Goal: Information Seeking & Learning: Learn about a topic

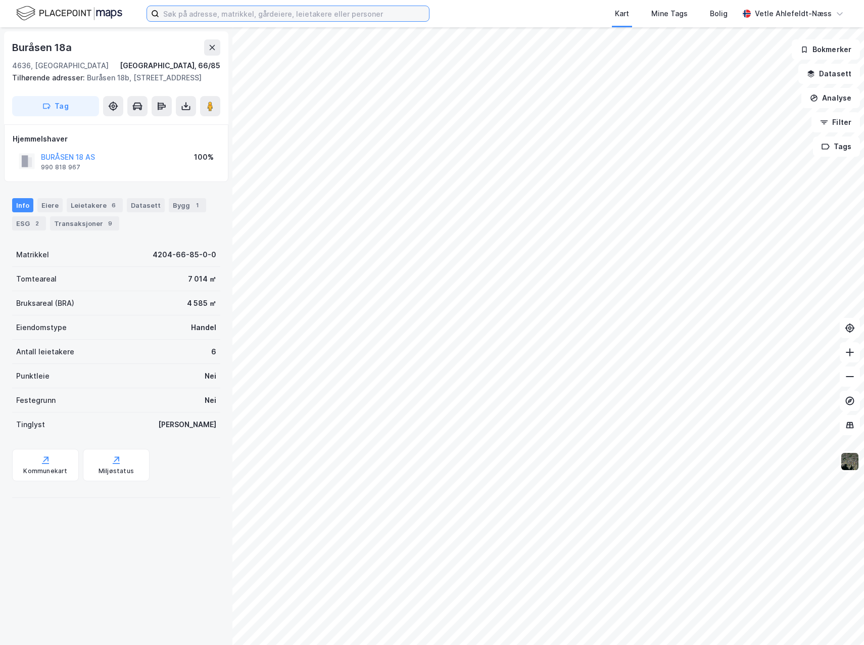
drag, startPoint x: 271, startPoint y: 21, endPoint x: 280, endPoint y: 19, distance: 8.7
click at [271, 21] on label at bounding box center [288, 14] width 283 height 16
click at [271, 21] on input at bounding box center [294, 13] width 270 height 15
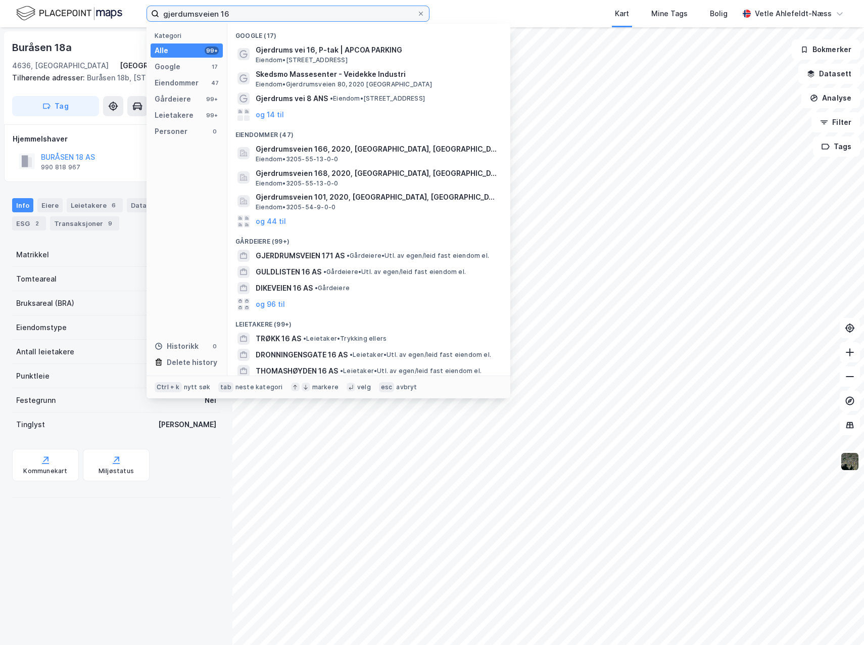
click at [187, 12] on input "gjerdumsveien 16" at bounding box center [288, 13] width 258 height 15
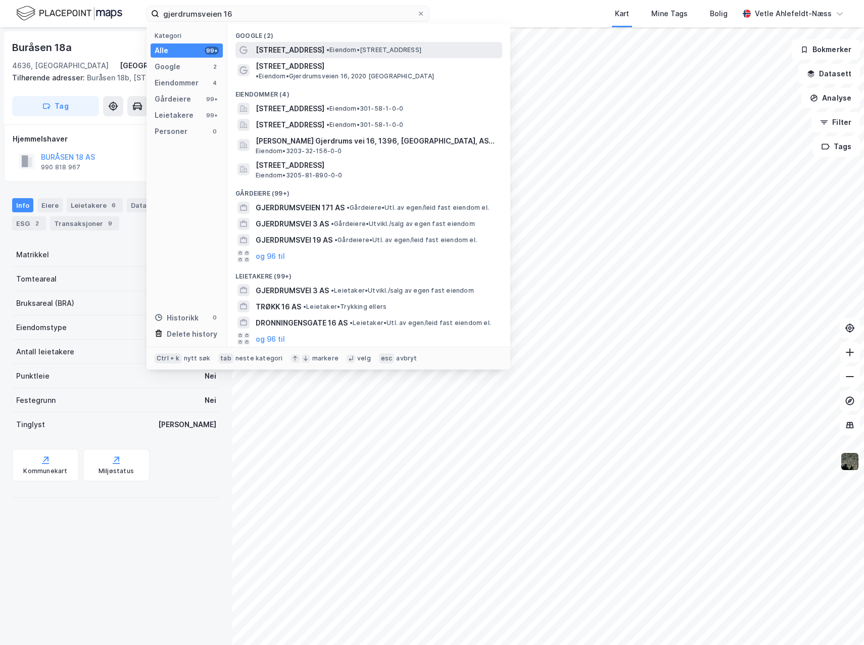
click at [405, 49] on span "• Eiendom • [STREET_ADDRESS]" at bounding box center [374, 50] width 95 height 8
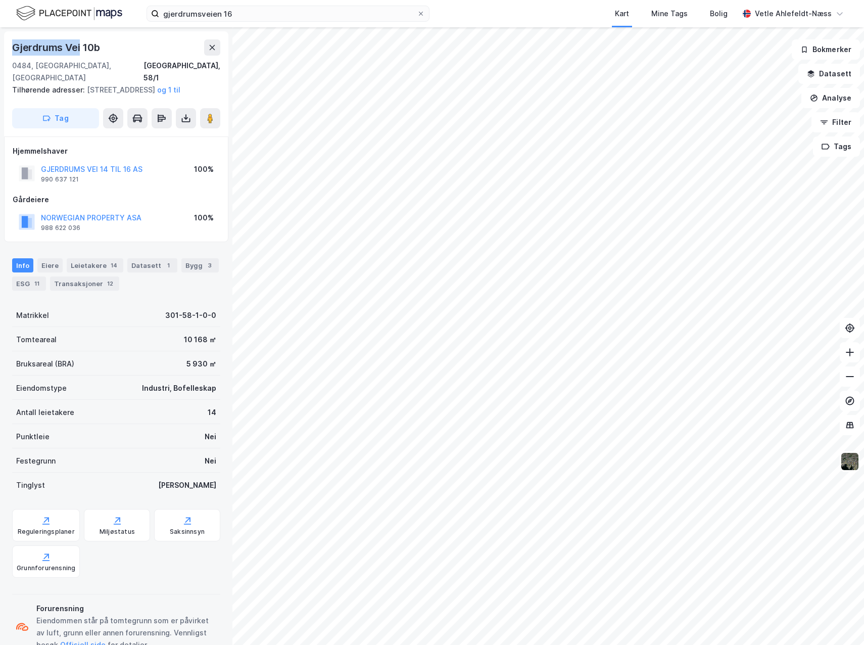
drag, startPoint x: 15, startPoint y: 45, endPoint x: 79, endPoint y: 50, distance: 64.9
click at [79, 50] on div "Gjerdrums Vei 10b" at bounding box center [57, 47] width 90 height 16
copy div "Gjerdrums Vei"
click at [129, 84] on div "Tilhørende adresser: Gjerdrums Vei 14, Gjerdrums Vei 16, Maridalsveien 329 og 1…" at bounding box center [112, 90] width 200 height 12
click at [165, 318] on div "301-58-1-0-0" at bounding box center [190, 315] width 51 height 12
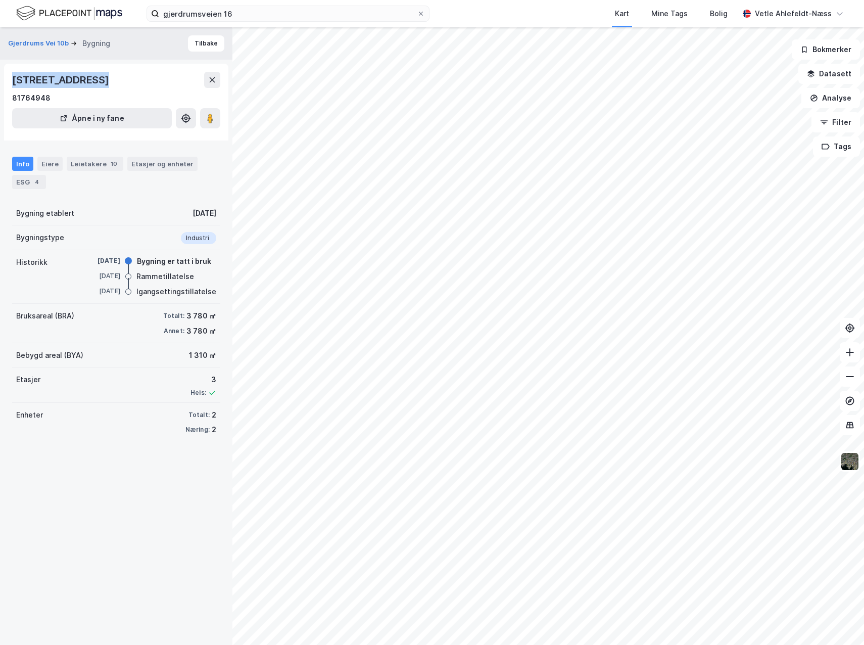
drag, startPoint x: 11, startPoint y: 80, endPoint x: 89, endPoint y: 83, distance: 78.4
click at [89, 83] on div "Gjerdrums vei 16, 0484, OSLO 81764948 Åpne i ny fane" at bounding box center [116, 102] width 224 height 77
copy div "[STREET_ADDRESS]"
click at [270, 14] on input "gjerdrumsveien 16" at bounding box center [288, 13] width 258 height 15
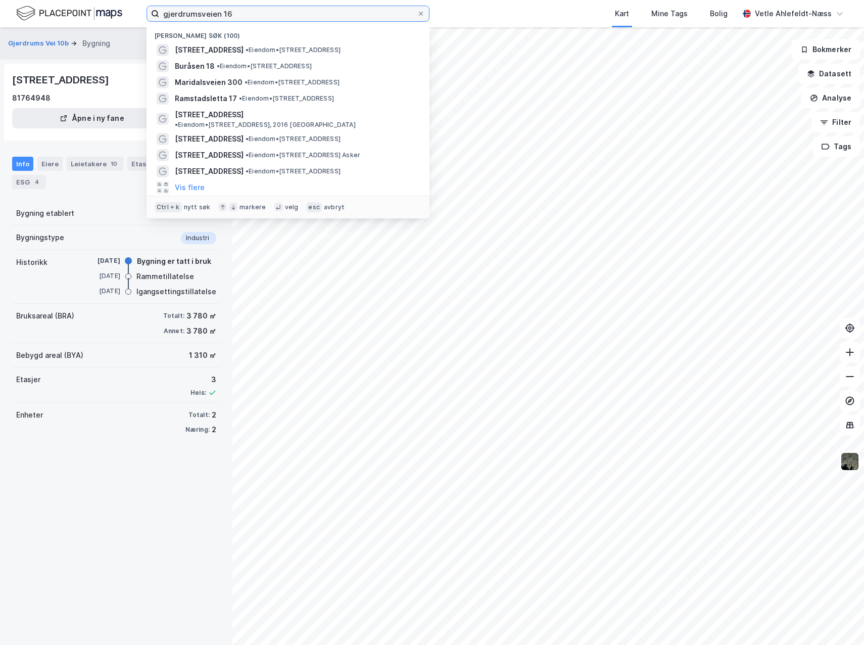
click at [270, 14] on input "gjerdrumsveien 16" at bounding box center [288, 13] width 258 height 15
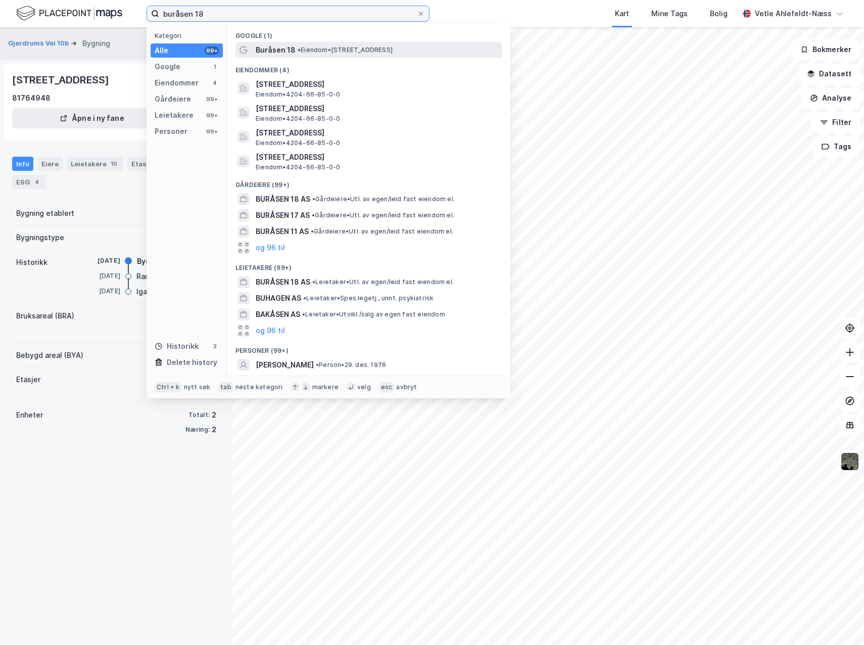
type input "buråsen 18"
click at [334, 55] on div "Buråsen 18 • Eiendom • Buråsen 18, 4636 Kristiansand" at bounding box center [378, 50] width 245 height 12
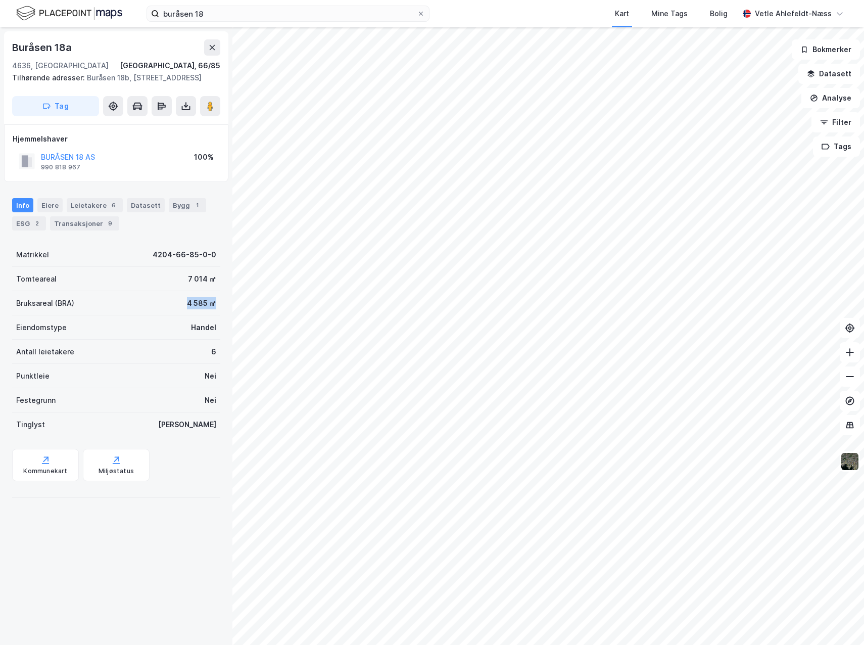
drag, startPoint x: 177, startPoint y: 314, endPoint x: 210, endPoint y: 313, distance: 32.4
click at [210, 313] on div "Bruksareal (BRA) 4 585 ㎡" at bounding box center [116, 303] width 208 height 24
click at [174, 310] on div "Bruksareal (BRA) 4 585 ㎡" at bounding box center [116, 303] width 208 height 24
drag, startPoint x: 188, startPoint y: 289, endPoint x: 214, endPoint y: 284, distance: 27.3
click at [214, 284] on div "Buråsen 18a 4636, Kristiansand S, Agder Kristiansand, 66/85 Tilhørende adresser…" at bounding box center [116, 336] width 233 height 618
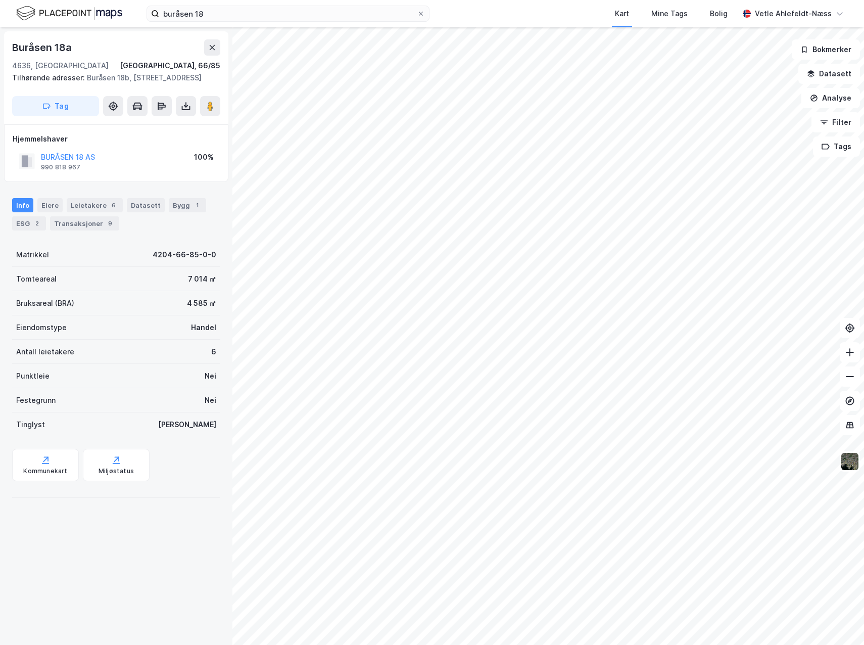
click at [152, 338] on div "Eiendomstype Handel" at bounding box center [116, 327] width 208 height 24
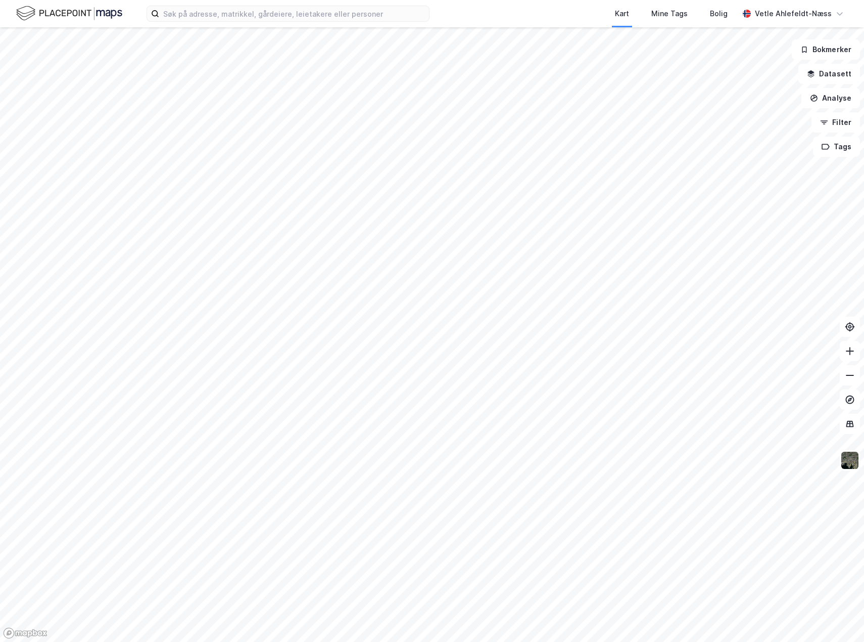
click at [202, 5] on div "Kart Mine Tags [PERSON_NAME] Ahlefeldt-Næss" at bounding box center [432, 13] width 864 height 27
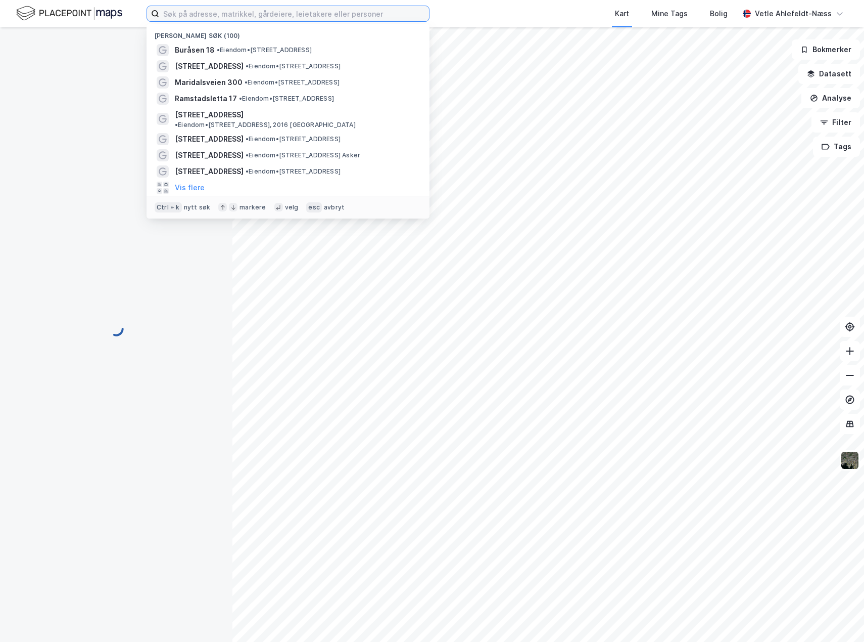
click at [202, 13] on input at bounding box center [294, 13] width 270 height 15
paste input "[STREET_ADDRESS]"
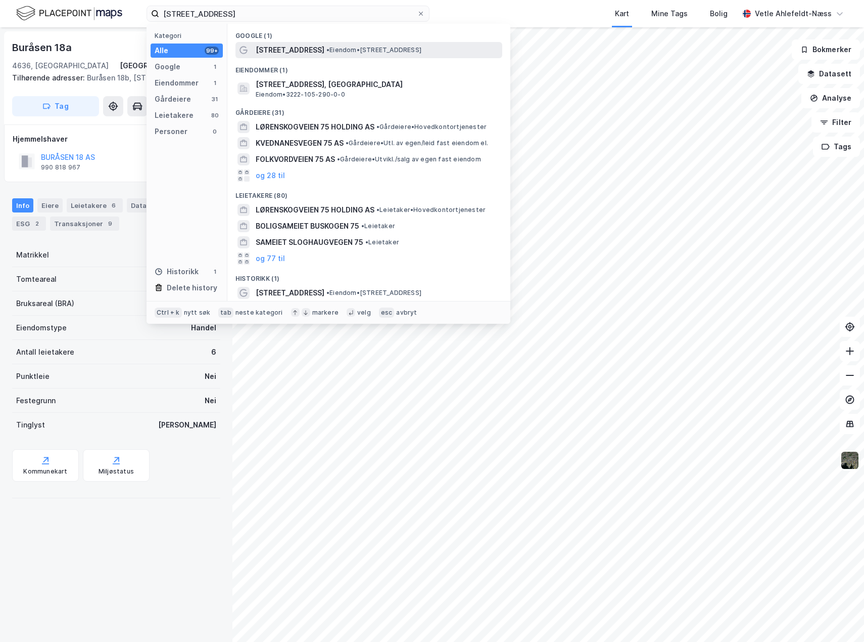
click at [361, 52] on span "• Eiendom • [STREET_ADDRESS]" at bounding box center [374, 50] width 95 height 8
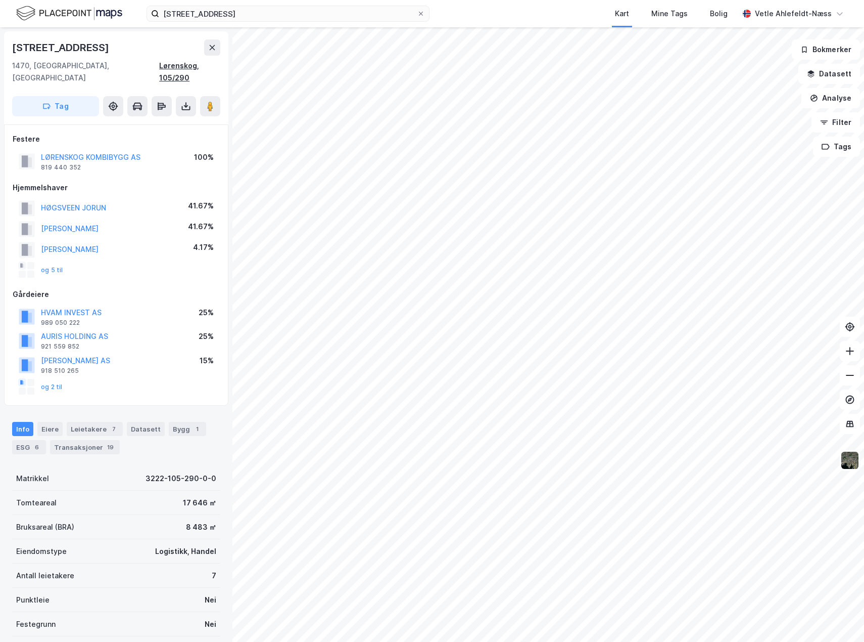
click at [183, 66] on div "Lørenskog, 105/290" at bounding box center [189, 72] width 61 height 24
click at [289, 10] on input "[STREET_ADDRESS]" at bounding box center [288, 13] width 258 height 15
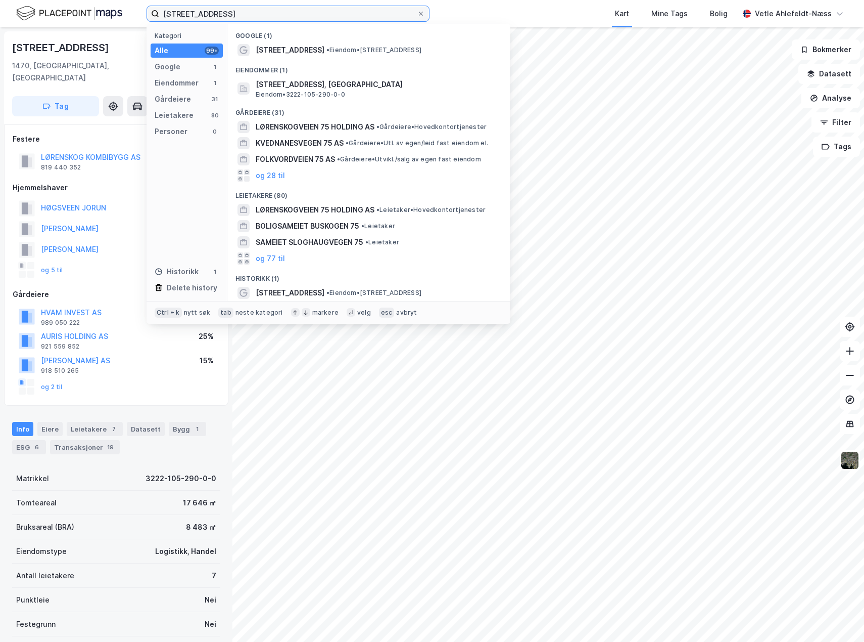
click at [289, 10] on input "[STREET_ADDRESS]" at bounding box center [288, 13] width 258 height 15
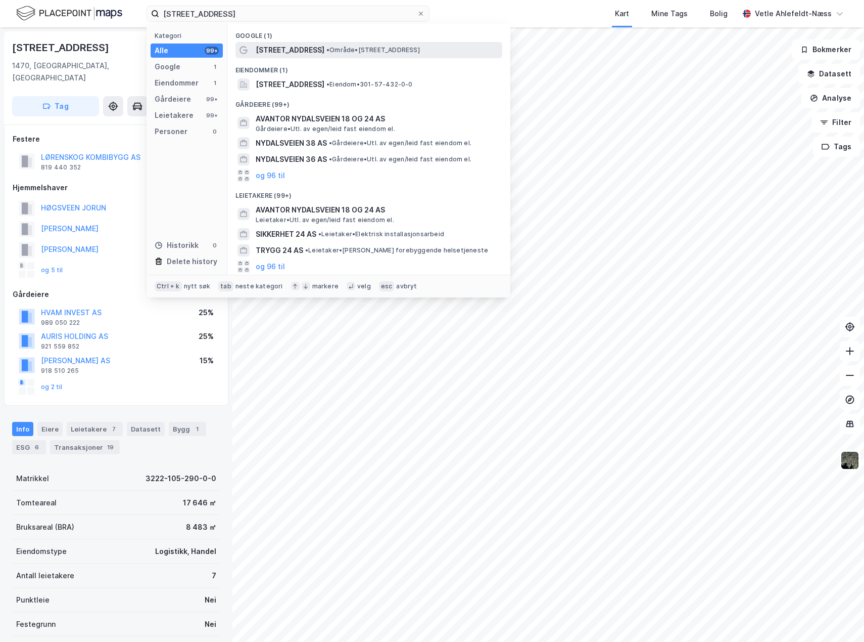
click at [367, 48] on span "• Område • [STREET_ADDRESS]" at bounding box center [374, 50] width 94 height 8
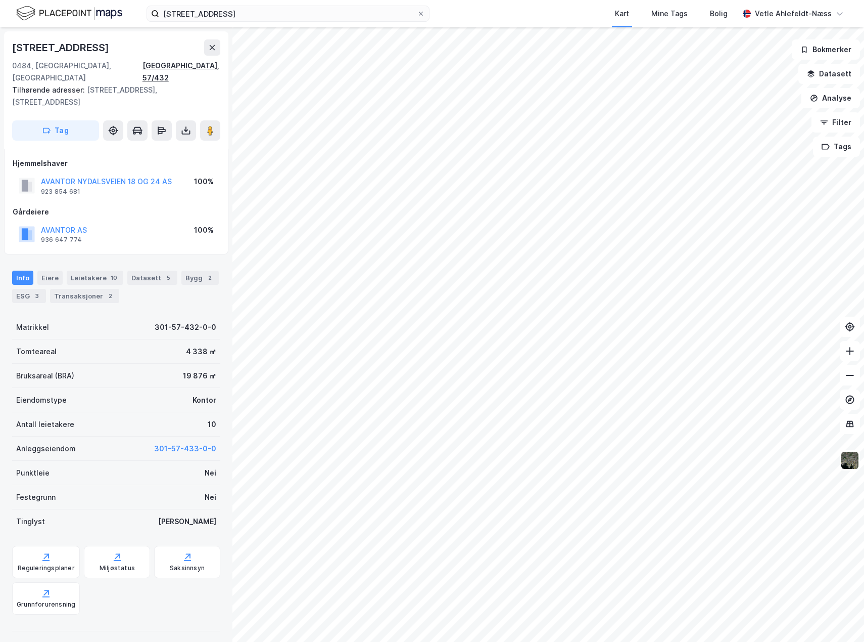
click at [201, 66] on div "[GEOGRAPHIC_DATA], 57/432" at bounding box center [182, 72] width 78 height 24
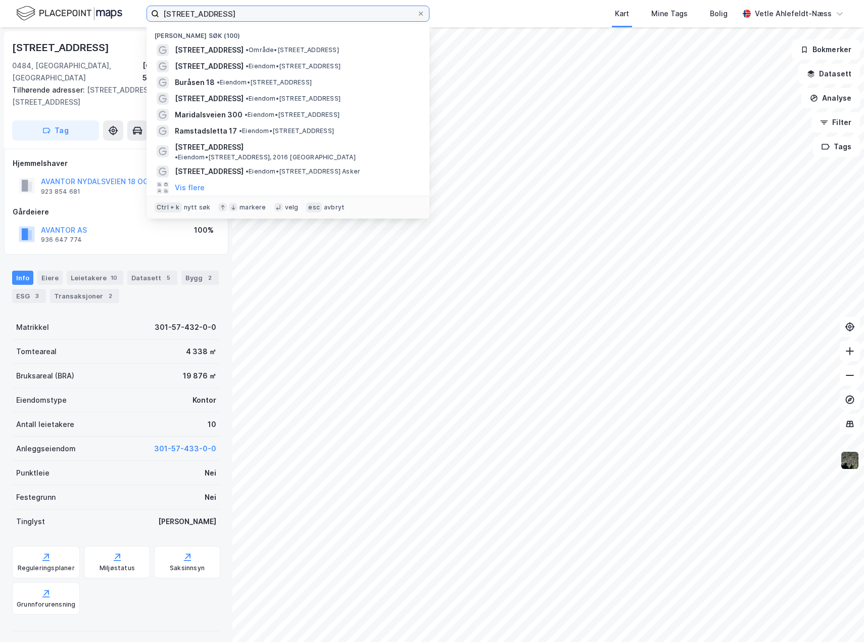
click at [254, 14] on input "[STREET_ADDRESS]" at bounding box center [288, 13] width 258 height 15
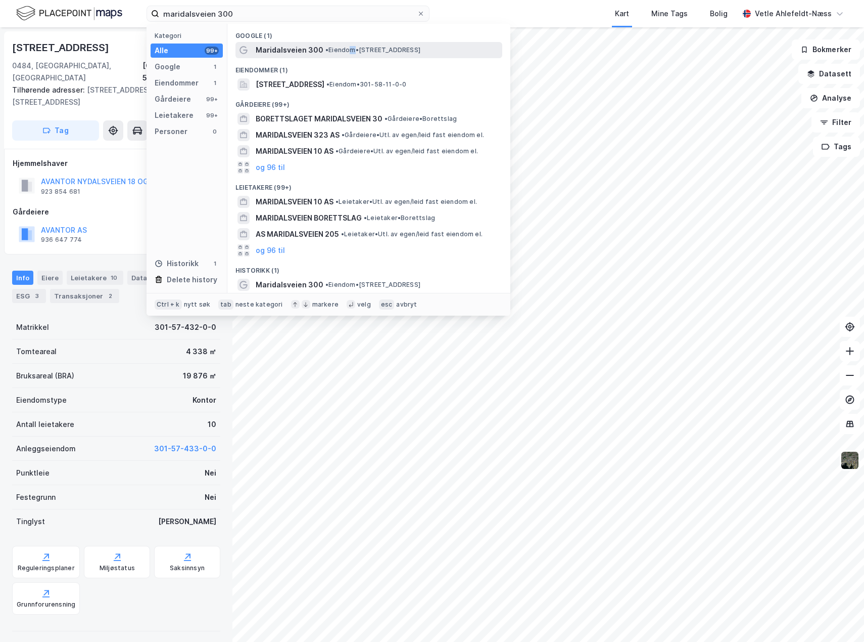
click at [353, 54] on span "• Eiendom • [STREET_ADDRESS]" at bounding box center [373, 50] width 95 height 8
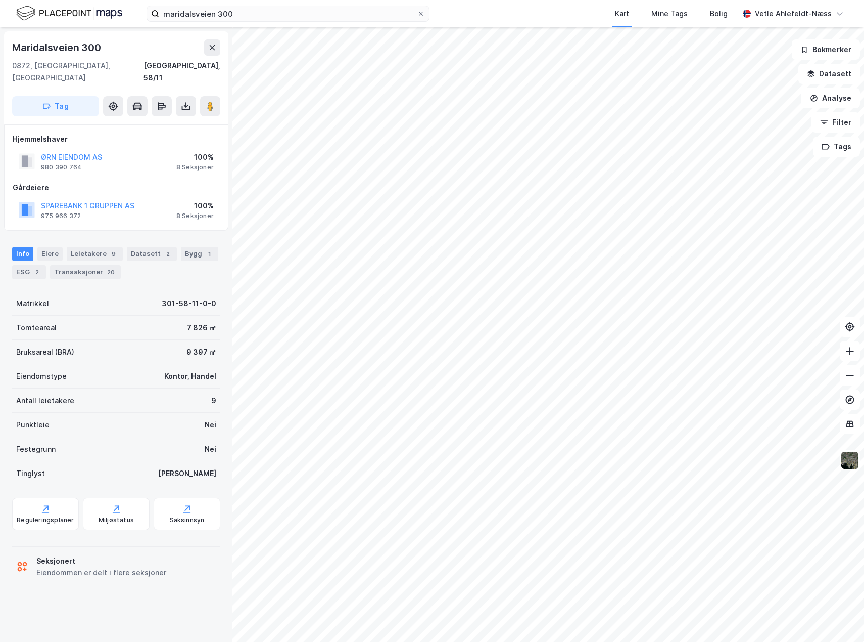
click at [192, 66] on div "[GEOGRAPHIC_DATA], 58/11" at bounding box center [182, 72] width 77 height 24
click at [263, 16] on input "maridalsveien 300" at bounding box center [288, 13] width 258 height 15
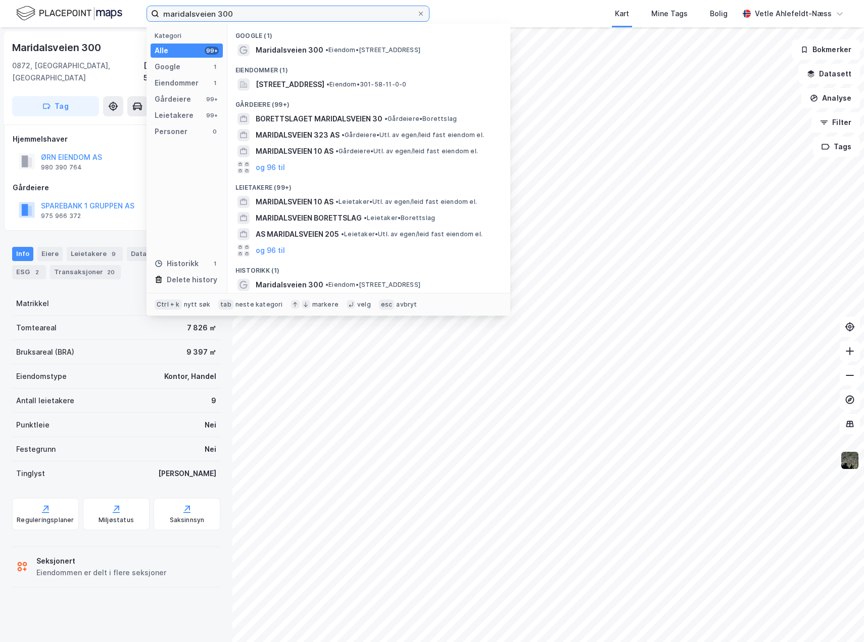
click at [263, 16] on input "maridalsveien 300" at bounding box center [288, 13] width 258 height 15
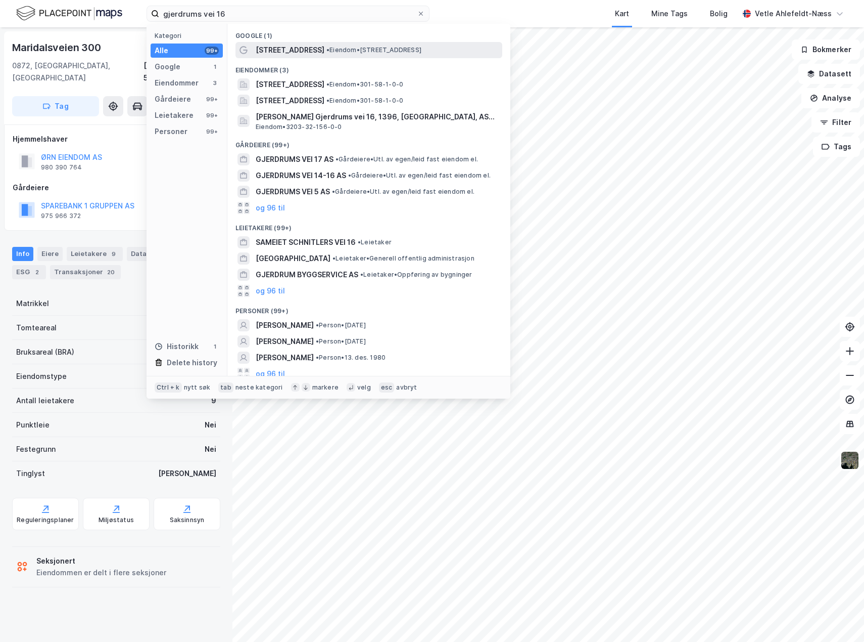
click at [407, 51] on span "• Eiendom • [STREET_ADDRESS]" at bounding box center [374, 50] width 95 height 8
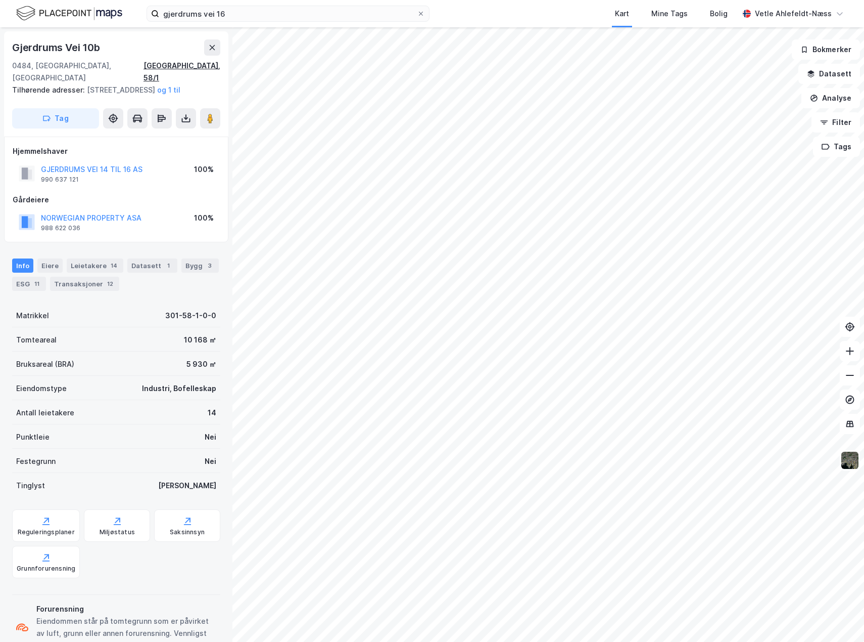
click at [200, 66] on div "[GEOGRAPHIC_DATA], 58/1" at bounding box center [182, 72] width 77 height 24
click at [196, 260] on div "Bygg 3" at bounding box center [199, 265] width 37 height 14
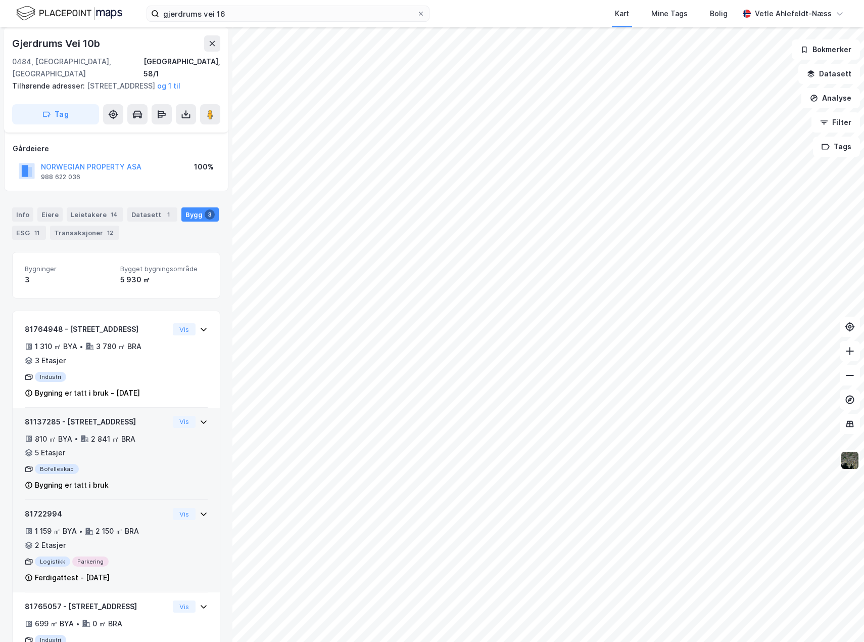
scroll to position [96, 0]
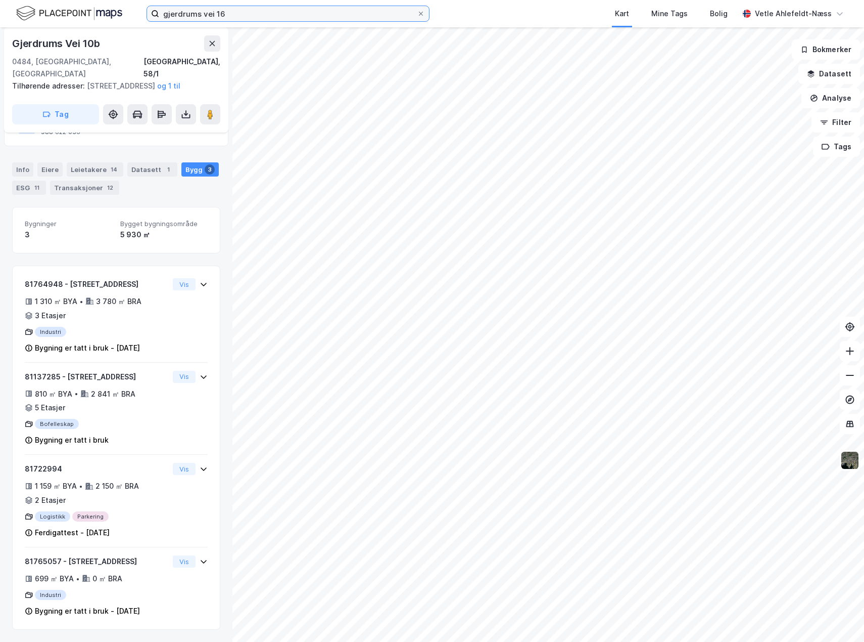
click at [256, 10] on input "gjerdrums vei 16" at bounding box center [288, 13] width 258 height 15
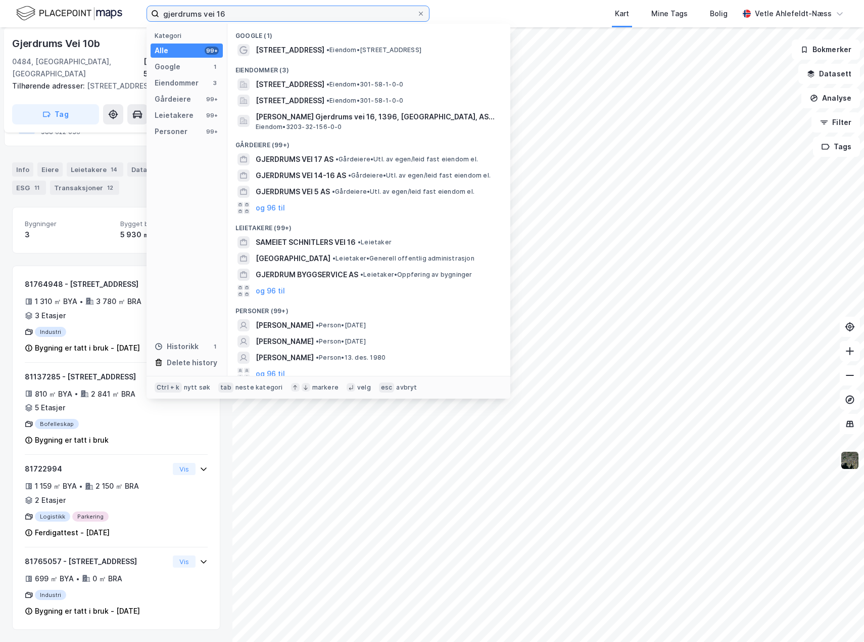
click at [256, 10] on input "gjerdrums vei 16" at bounding box center [288, 13] width 258 height 15
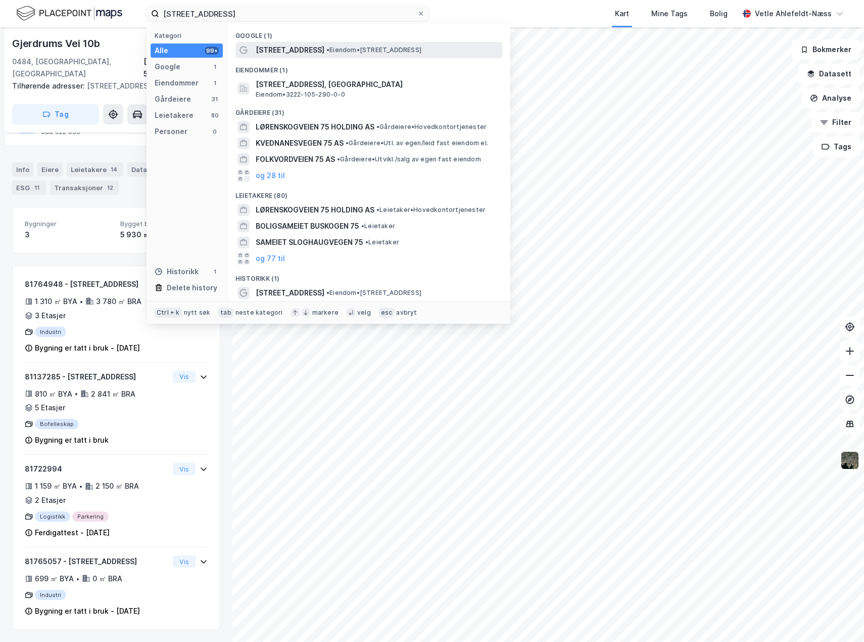
click at [348, 52] on span "• Eiendom • [STREET_ADDRESS]" at bounding box center [374, 50] width 95 height 8
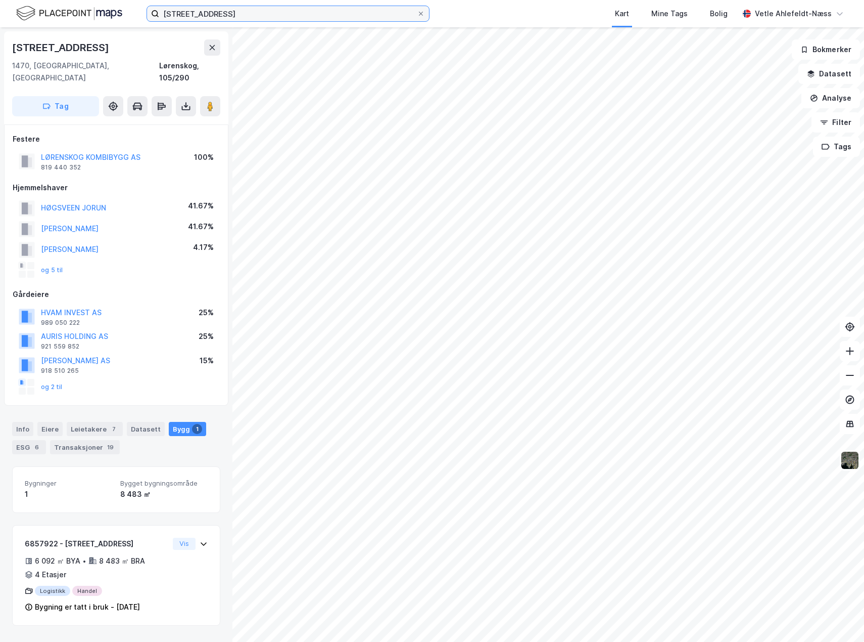
click at [291, 9] on input "[STREET_ADDRESS]" at bounding box center [288, 13] width 258 height 15
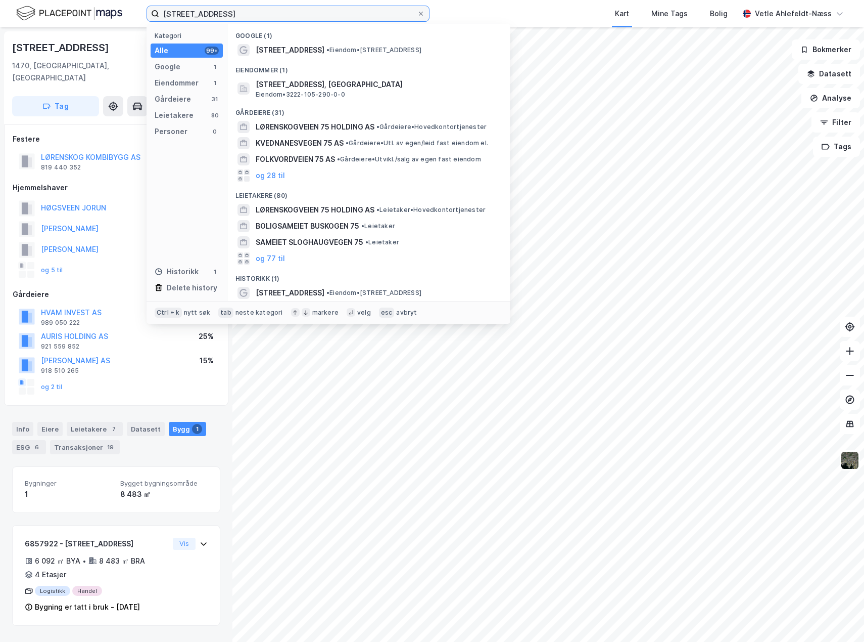
click at [291, 9] on input "[STREET_ADDRESS]" at bounding box center [288, 13] width 258 height 15
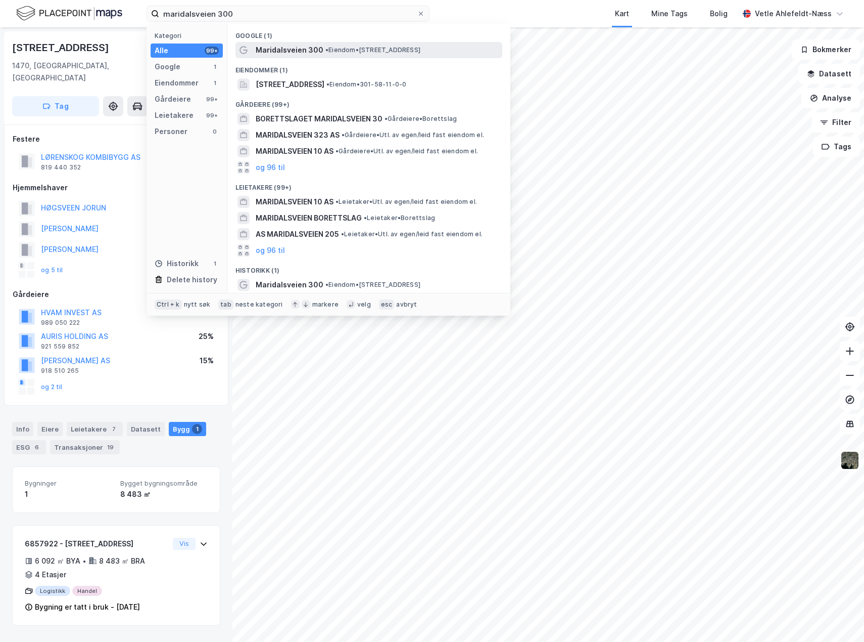
click at [320, 45] on div "Maridalsveien 300 • Eiendom • [STREET_ADDRESS]" at bounding box center [378, 50] width 245 height 12
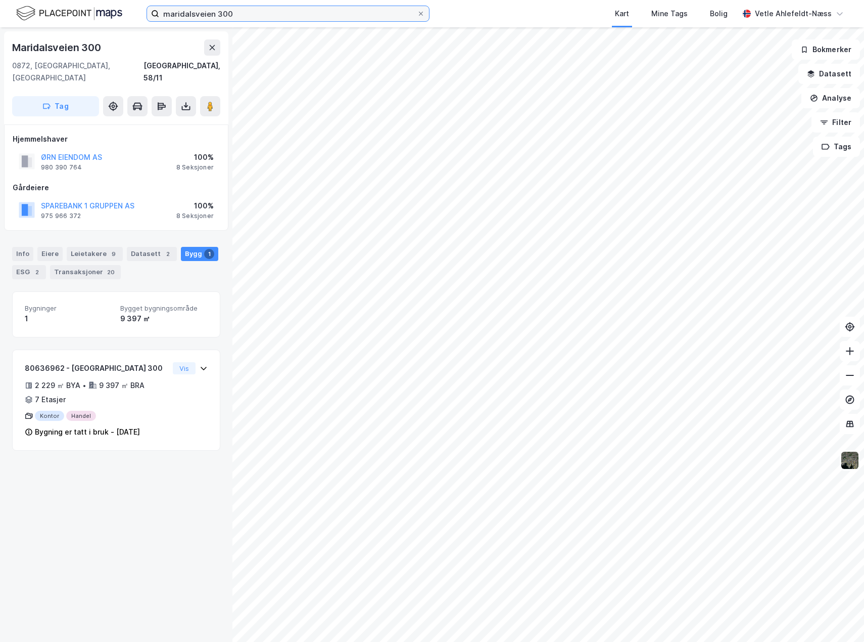
click at [228, 12] on input "maridalsveien 300" at bounding box center [288, 13] width 258 height 15
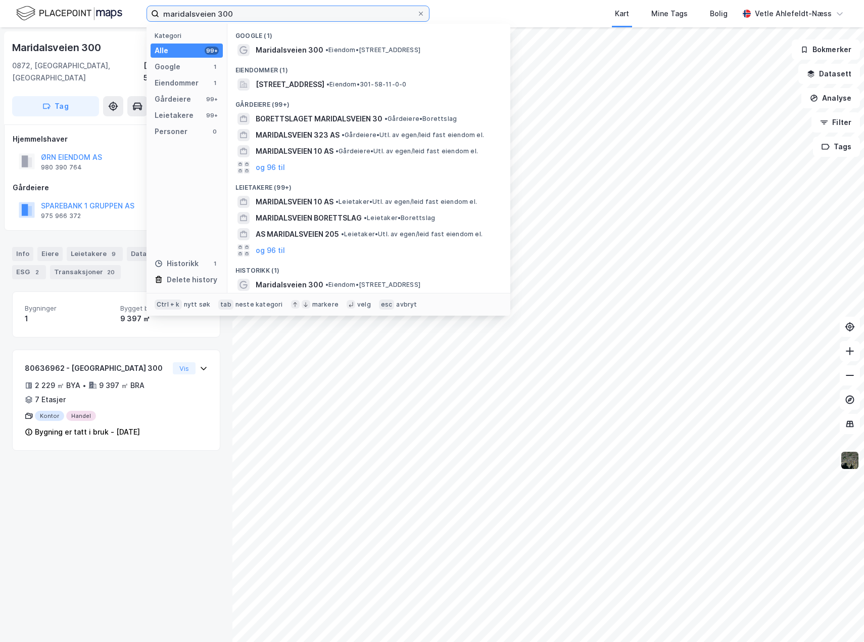
click at [228, 12] on input "maridalsveien 300" at bounding box center [288, 13] width 258 height 15
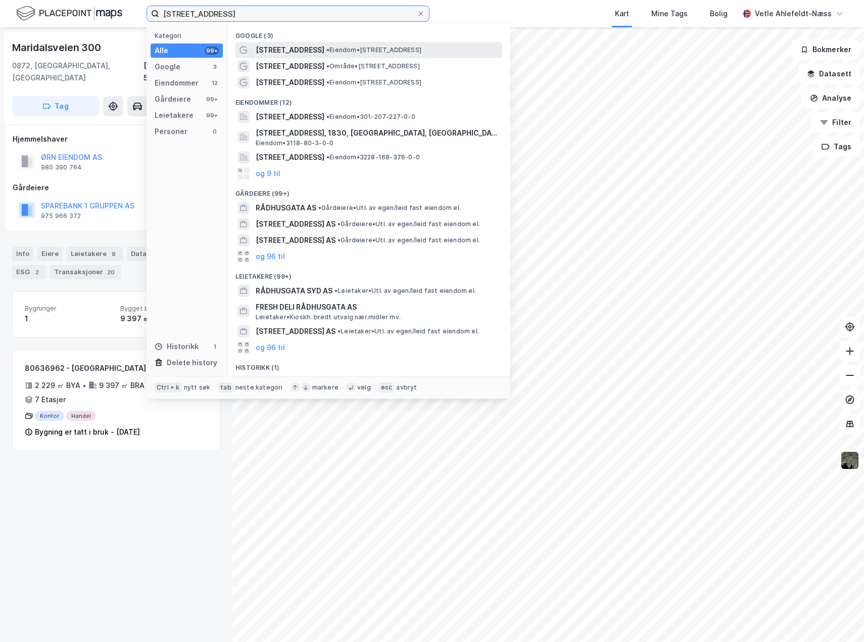
type input "[STREET_ADDRESS]"
click at [330, 53] on span "• Eiendom • [STREET_ADDRESS]" at bounding box center [374, 50] width 95 height 8
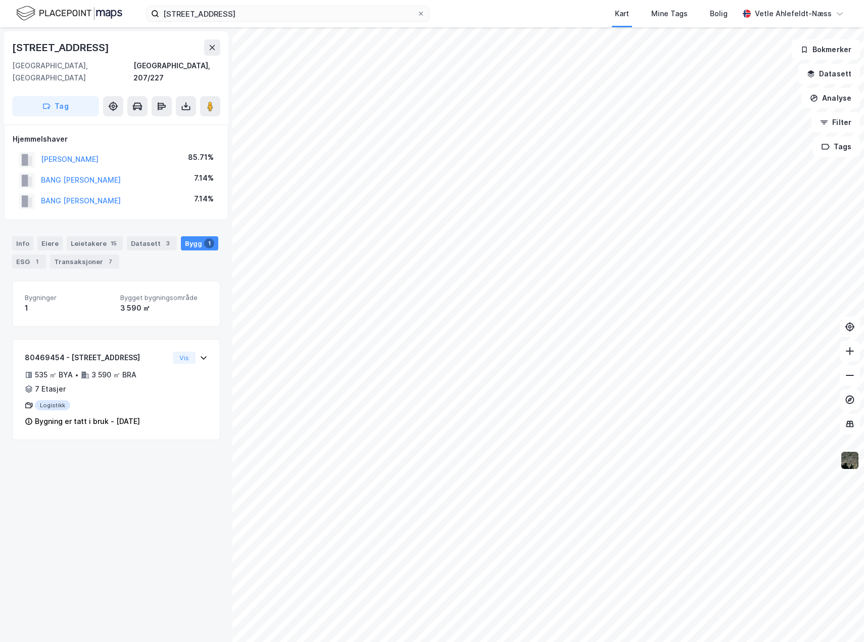
click at [20, 258] on div "Info [PERSON_NAME] 15 Datasett 3 Bygg 1 ESG 1 Transaksjoner 7" at bounding box center [116, 248] width 233 height 49
click at [24, 254] on div "ESG 1" at bounding box center [29, 261] width 34 height 14
